Goal: Information Seeking & Learning: Learn about a topic

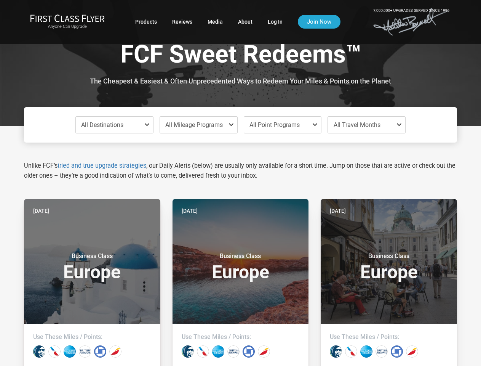
click at [114, 125] on span "All Destinations" at bounding box center [102, 124] width 42 height 7
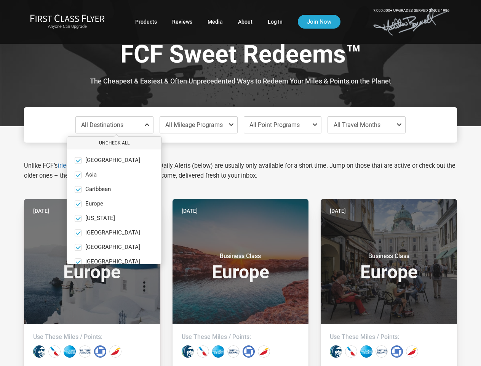
click at [118, 193] on label "Caribbean only" at bounding box center [114, 189] width 94 height 7
click at [0, 0] on input "Caribbean only" at bounding box center [0, 0] width 0 height 0
click at [198, 125] on span "All Mileage Programs" at bounding box center [194, 124] width 58 height 7
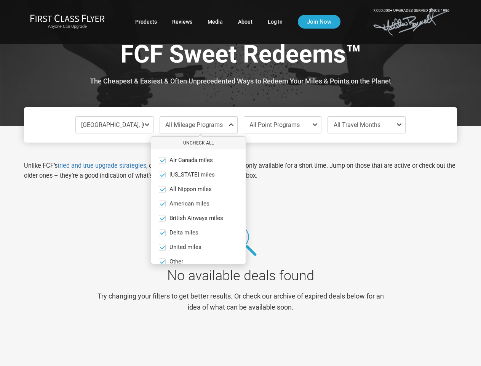
click at [219, 193] on div "[GEOGRAPHIC_DATA], [GEOGRAPHIC_DATA], [GEOGRAPHIC_DATA], [US_STATE], [GEOGRAPHI…" at bounding box center [240, 238] width 433 height 225
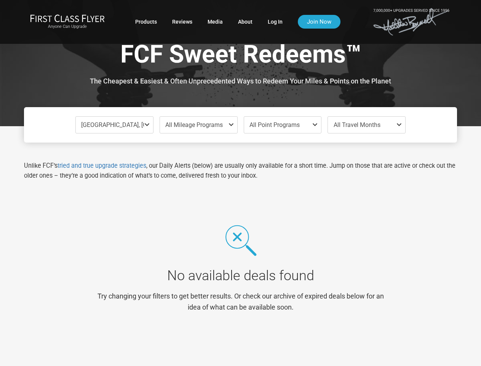
click at [283, 125] on span "All Point Programs" at bounding box center [274, 124] width 50 height 7
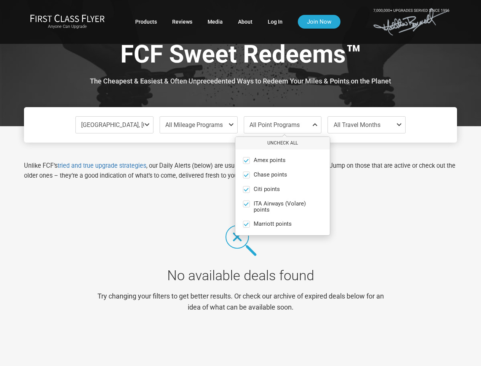
click at [287, 193] on ul "Amex points only Chase points only Citi points only ITA Airways (Volare) points…" at bounding box center [282, 192] width 94 height 86
click at [366, 125] on span "All Travel Months" at bounding box center [357, 124] width 47 height 7
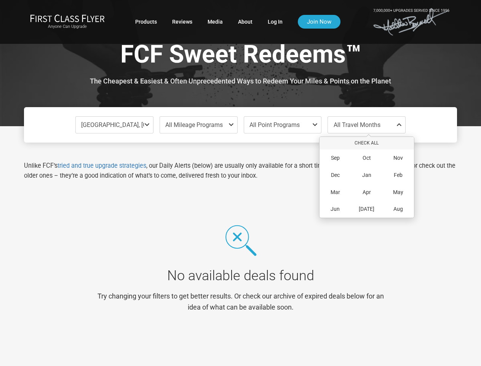
click at [335, 196] on div "[GEOGRAPHIC_DATA], [GEOGRAPHIC_DATA], [GEOGRAPHIC_DATA], [US_STATE], [GEOGRAPHI…" at bounding box center [240, 238] width 433 height 225
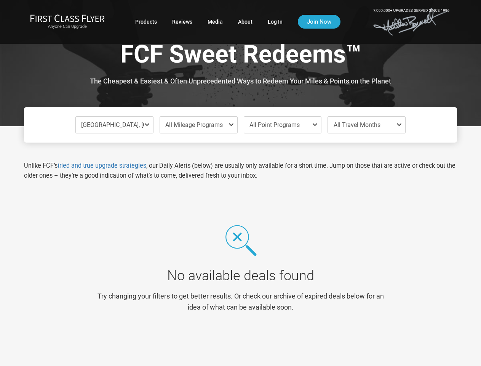
click at [367, 196] on div "[GEOGRAPHIC_DATA], [GEOGRAPHIC_DATA], [GEOGRAPHIC_DATA], [US_STATE], [GEOGRAPHI…" at bounding box center [240, 238] width 433 height 225
